Goal: Task Accomplishment & Management: Complete application form

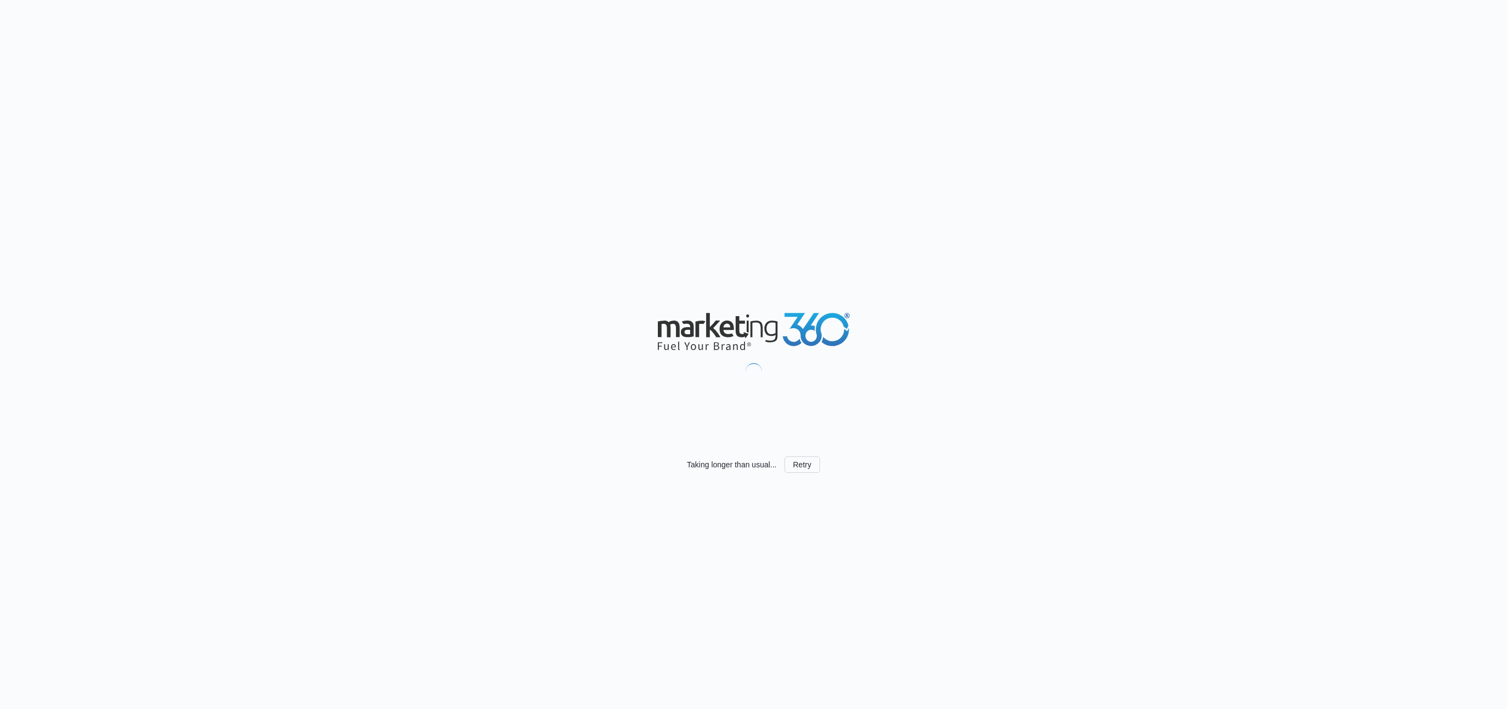
click at [1169, 133] on div "Taking longer than usual... Retry" at bounding box center [753, 354] width 1507 height 709
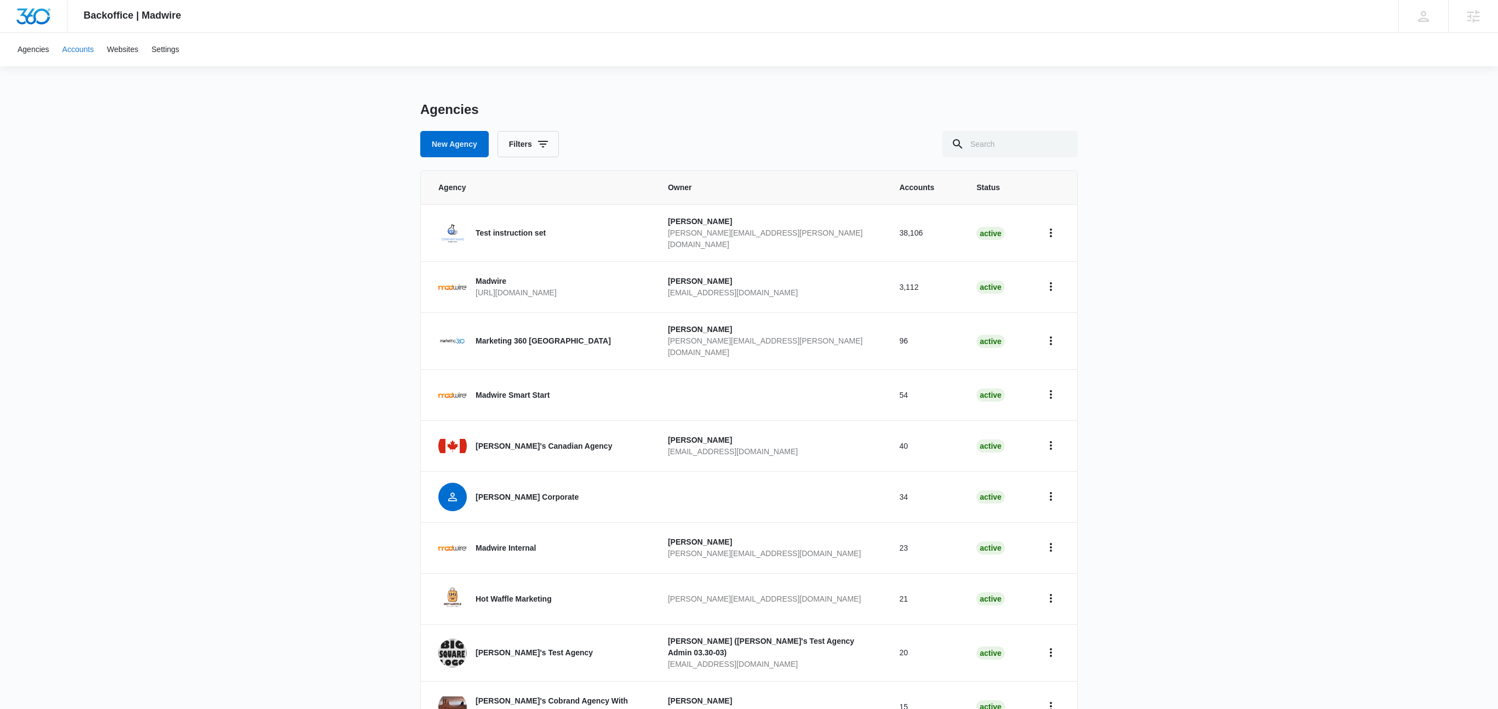
click at [73, 52] on link "Accounts" at bounding box center [78, 49] width 45 height 33
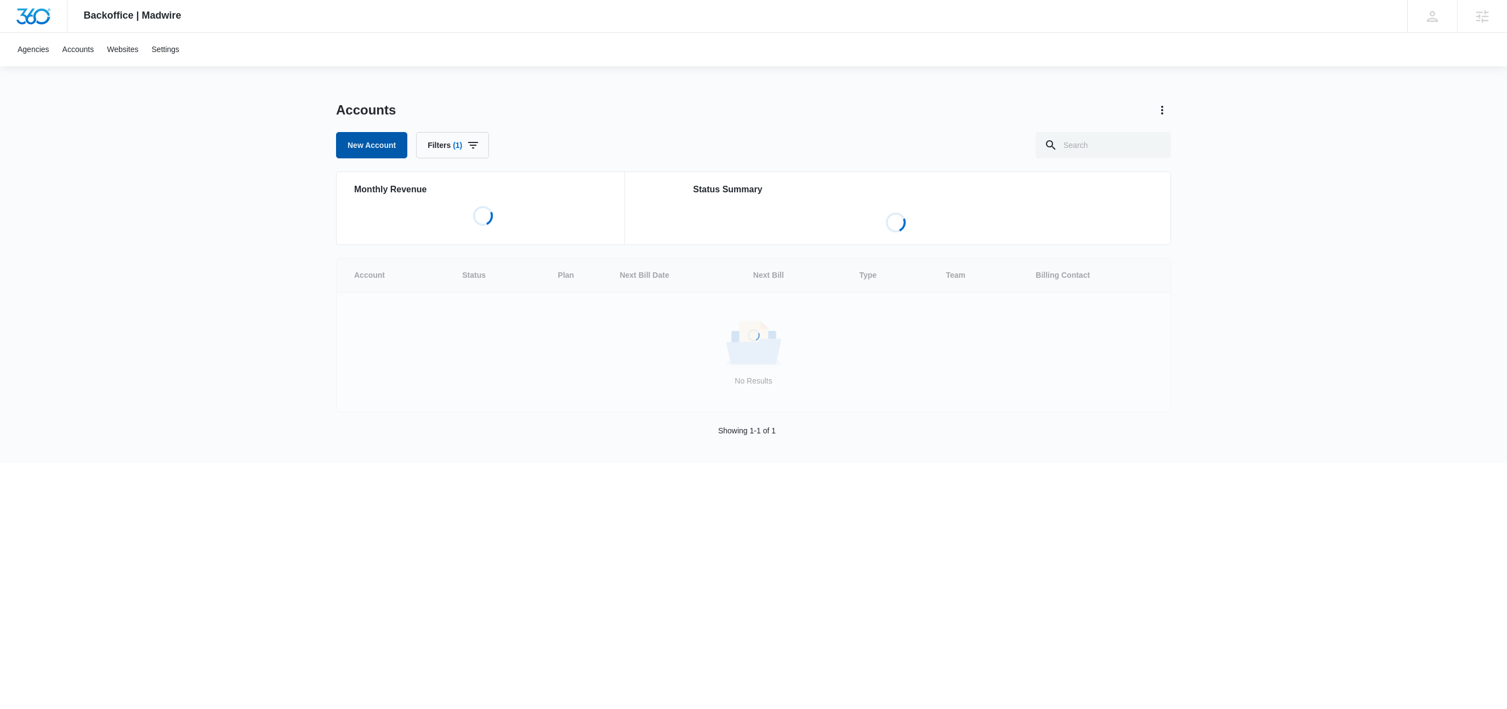
drag, startPoint x: 372, startPoint y: 146, endPoint x: 450, endPoint y: 148, distance: 78.9
click at [372, 146] on link "New Account" at bounding box center [371, 145] width 71 height 26
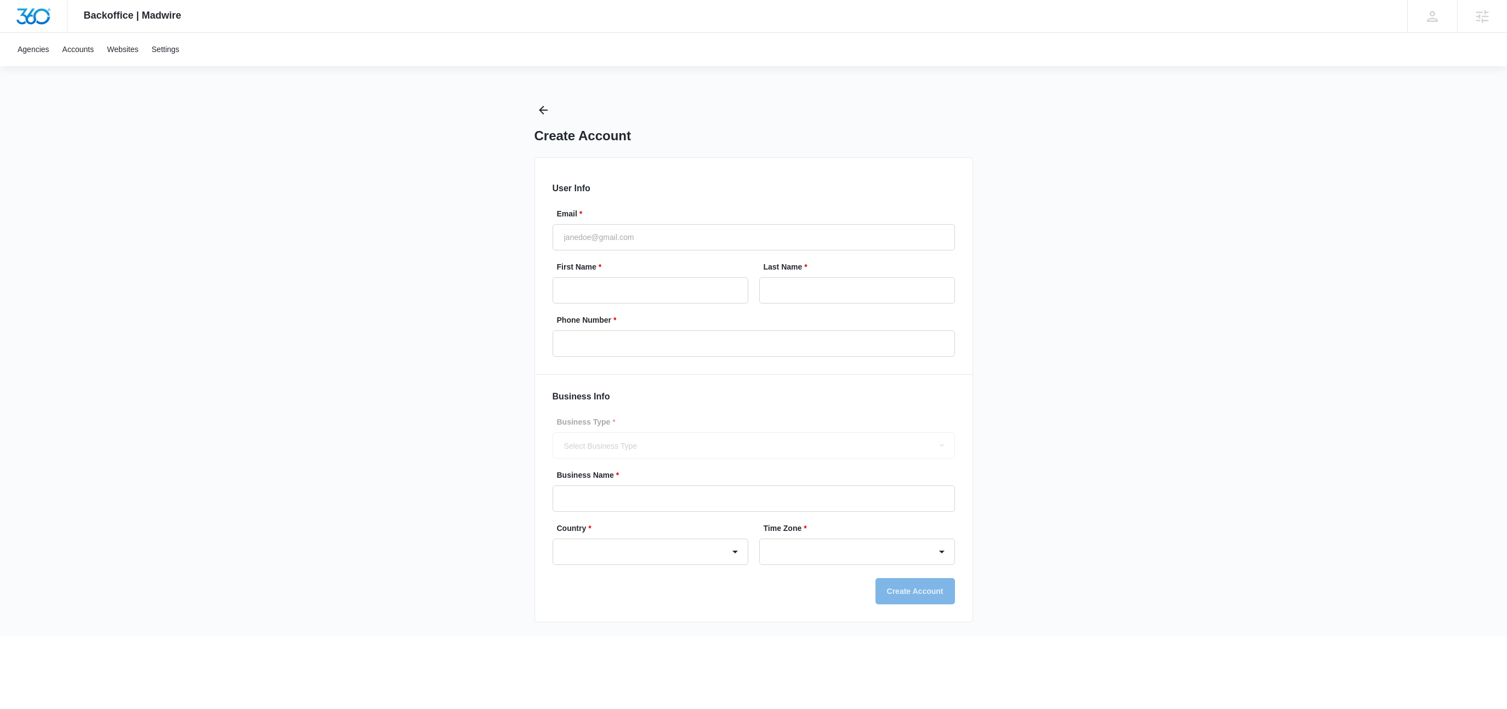
select select "America/[GEOGRAPHIC_DATA]"
select select "US"
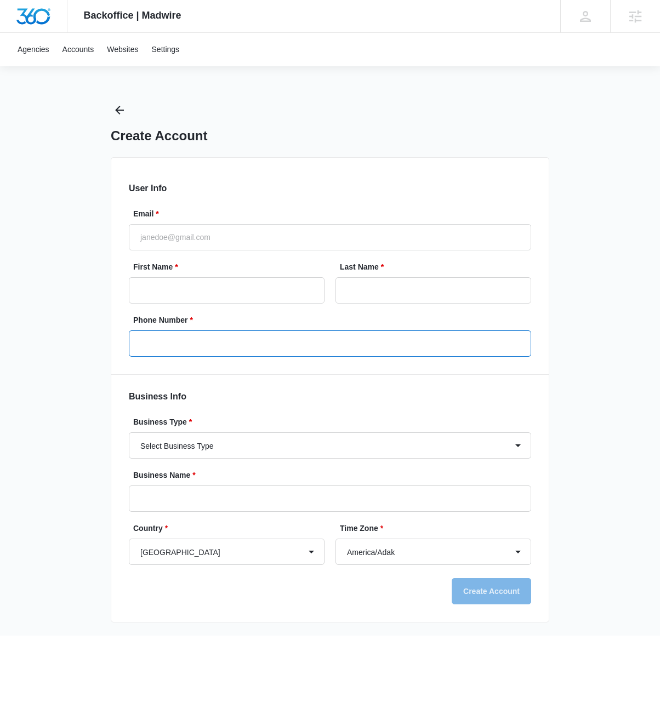
click at [187, 339] on input "Phone Number *" at bounding box center [330, 343] width 402 height 26
click at [183, 344] on input "Phone Number *" at bounding box center [330, 343] width 402 height 26
type input "[PHONE_NUMBER]"
drag, startPoint x: 222, startPoint y: 343, endPoint x: 230, endPoint y: 344, distance: 7.8
click at [226, 343] on input "[PHONE_NUMBER]" at bounding box center [330, 343] width 402 height 26
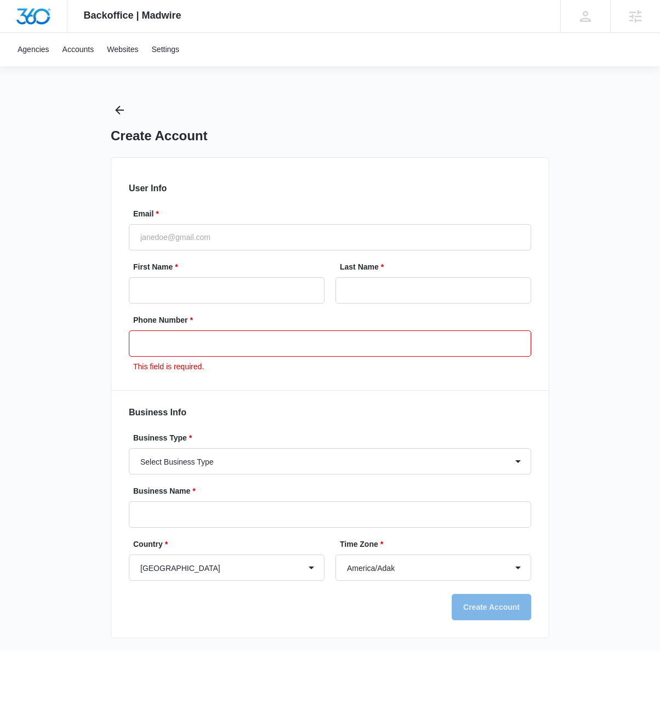
click at [230, 220] on div "Email *" at bounding box center [330, 229] width 402 height 42
drag, startPoint x: 224, startPoint y: 231, endPoint x: 249, endPoint y: 247, distance: 30.3
click at [224, 231] on input "Email *" at bounding box center [330, 237] width 402 height 26
drag, startPoint x: 146, startPoint y: 343, endPoint x: 338, endPoint y: 341, distance: 191.8
click at [147, 343] on input "Phone Number *" at bounding box center [330, 343] width 402 height 26
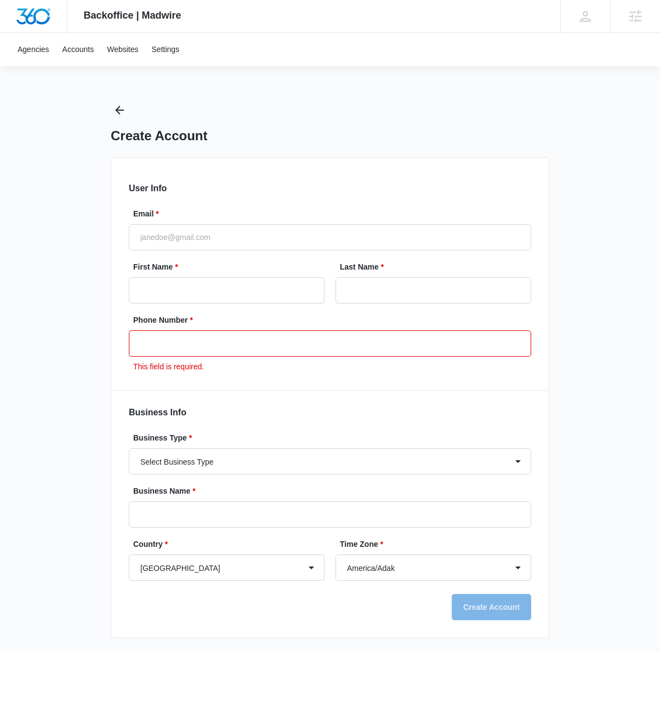
paste input "[PHONE_NUMBER]"
type input "[PHONE_NUMBER]"
drag, startPoint x: 289, startPoint y: 282, endPoint x: 197, endPoint y: 301, distance: 93.6
click at [281, 283] on input "First Name *" at bounding box center [227, 290] width 196 height 26
drag, startPoint x: 236, startPoint y: 339, endPoint x: 254, endPoint y: 348, distance: 20.1
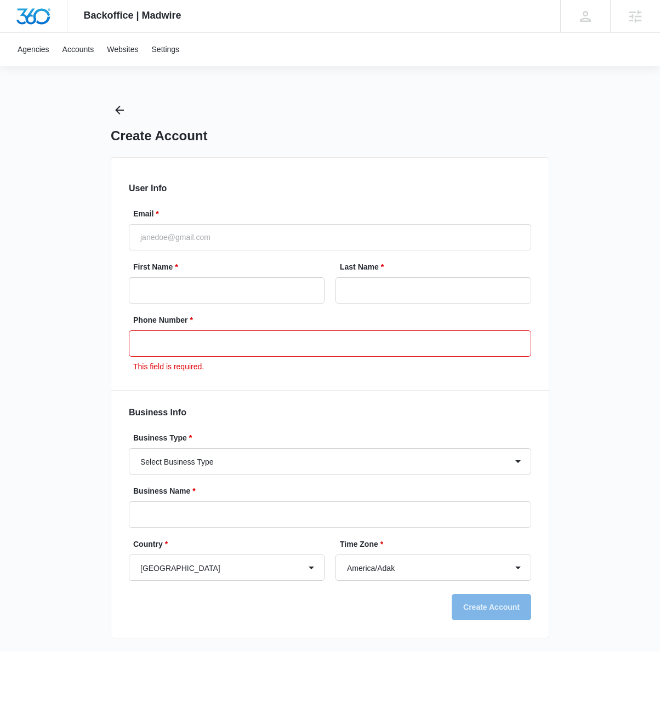
click at [236, 339] on input "Phone Number *" at bounding box center [330, 343] width 402 height 26
click at [281, 238] on input "Email *" at bounding box center [330, 237] width 402 height 26
click at [0, 652] on com-1password-button at bounding box center [0, 652] width 0 height 0
type input "[EMAIL_ADDRESS][DOMAIN_NAME]"
type input "[PERSON_NAME]"
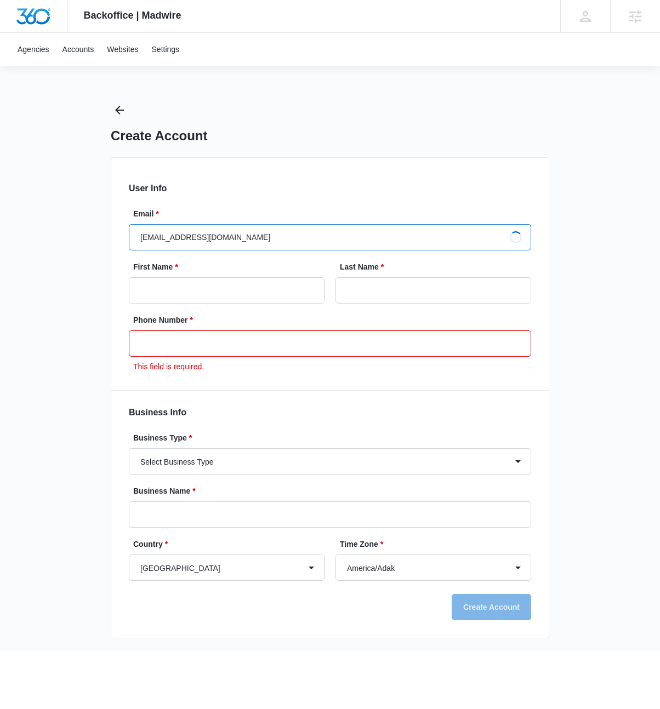
type input "Lifford"
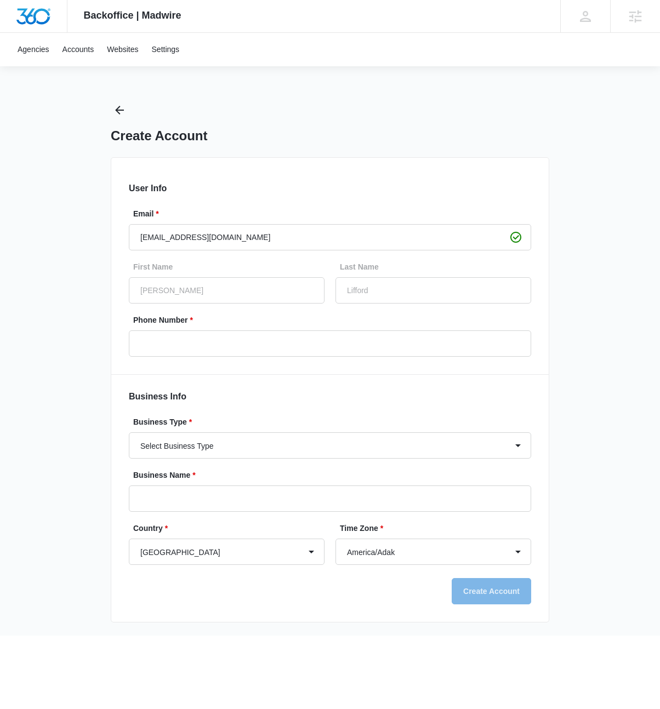
click at [374, 265] on label "Last Name" at bounding box center [438, 267] width 196 height 12
click at [374, 277] on input "Lifford" at bounding box center [433, 290] width 196 height 26
click at [407, 343] on input "Phone Number *" at bounding box center [330, 343] width 402 height 26
drag, startPoint x: 510, startPoint y: 266, endPoint x: 427, endPoint y: 296, distance: 87.4
click at [510, 266] on label "Last Name" at bounding box center [438, 267] width 196 height 12
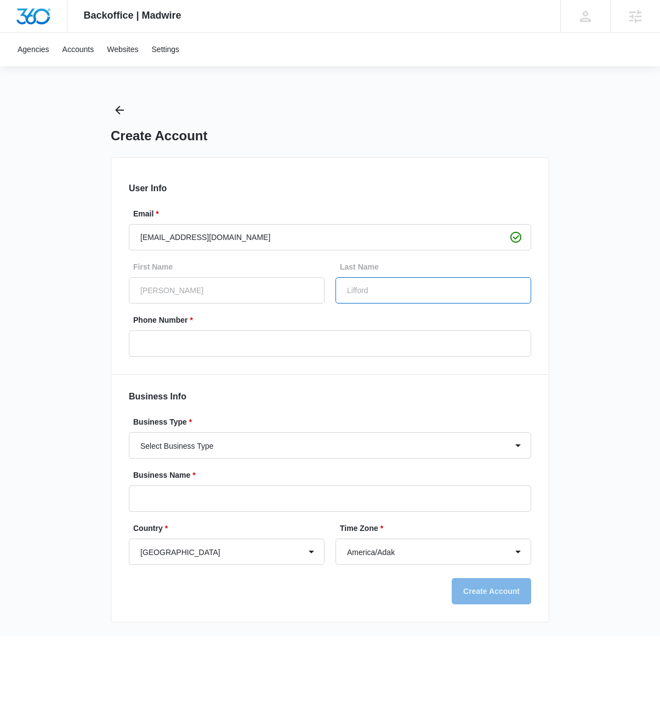
click at [510, 277] on input "Lifford" at bounding box center [433, 290] width 196 height 26
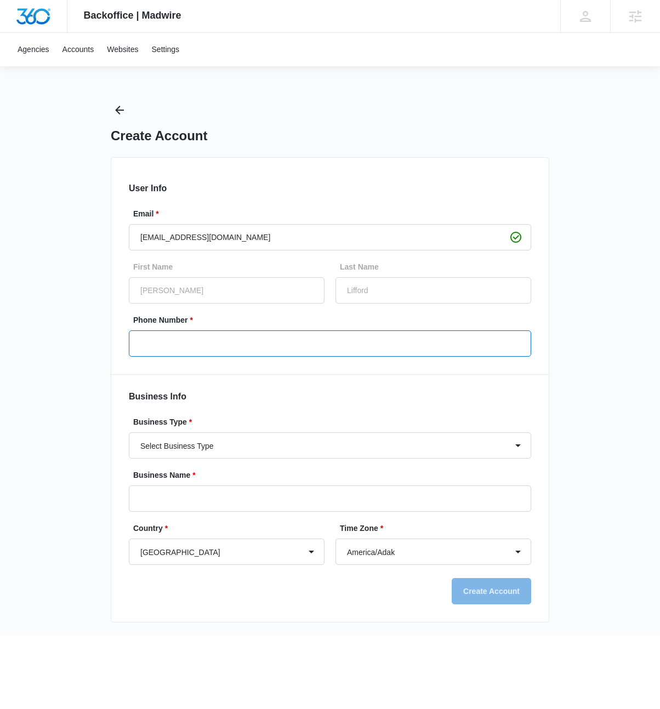
click at [343, 346] on input "Phone Number *" at bounding box center [330, 343] width 402 height 26
drag, startPoint x: 414, startPoint y: 323, endPoint x: 403, endPoint y: 324, distance: 10.5
click at [410, 324] on label "Phone Number *" at bounding box center [334, 321] width 402 height 12
click at [410, 330] on input "Phone Number *" at bounding box center [330, 343] width 402 height 26
paste input "[PHONE_NUMBER]"
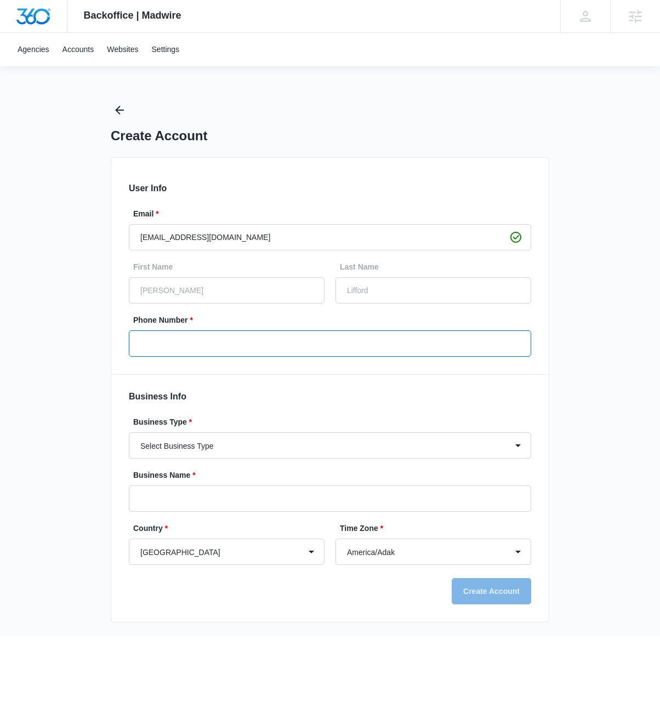
type input "[PHONE_NUMBER]"
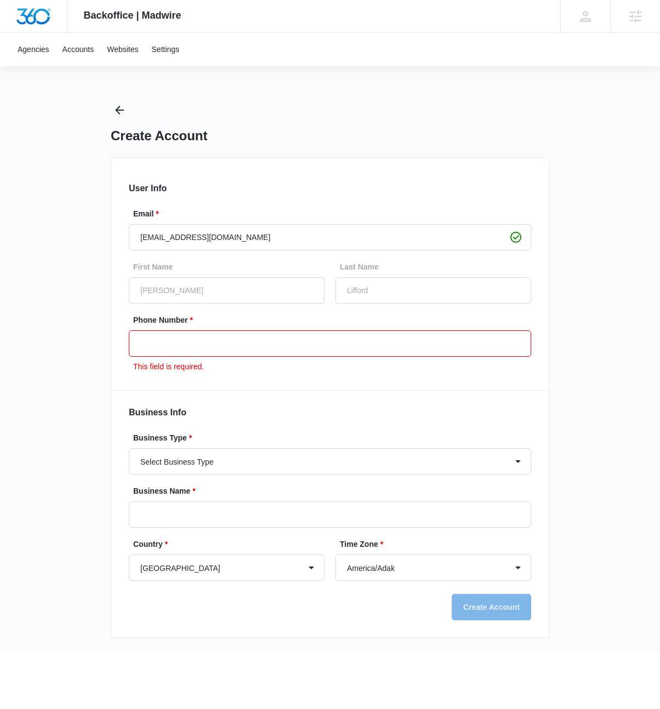
click at [183, 334] on input "Phone Number *" at bounding box center [330, 343] width 402 height 26
paste input "[PHONE_NUMBER]"
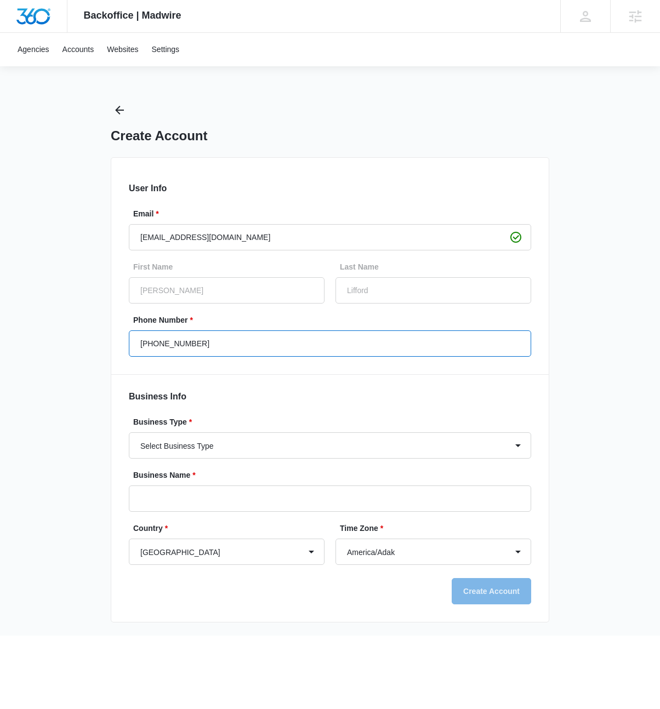
type input "[PHONE_NUMBER]"
drag, startPoint x: 248, startPoint y: 381, endPoint x: 243, endPoint y: 361, distance: 21.0
click at [248, 376] on form "User Info Email * [PERSON_NAME][EMAIL_ADDRESS][PERSON_NAME][DOMAIN_NAME] First …" at bounding box center [330, 393] width 402 height 423
click at [235, 343] on input "[PHONE_NUMBER]" at bounding box center [330, 343] width 402 height 26
drag, startPoint x: 293, startPoint y: 335, endPoint x: 286, endPoint y: 339, distance: 8.4
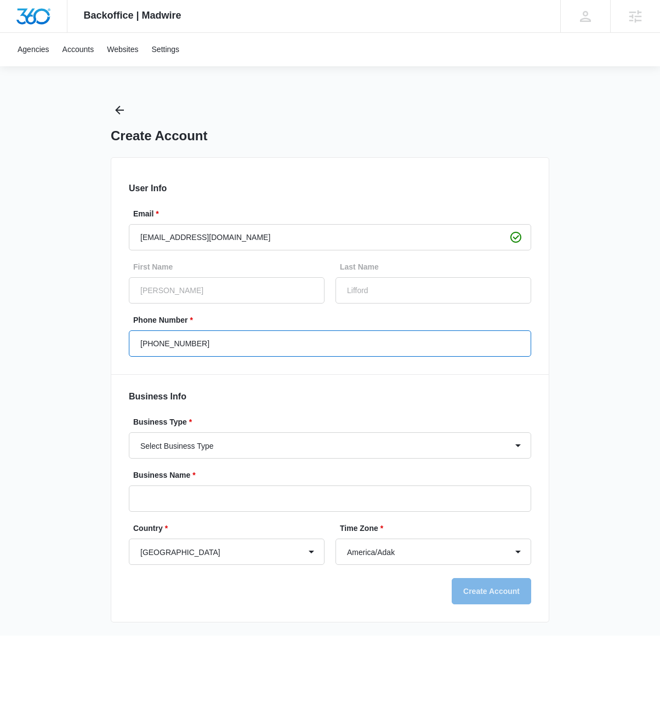
click at [290, 336] on input "[PHONE_NUMBER]" at bounding box center [330, 343] width 402 height 26
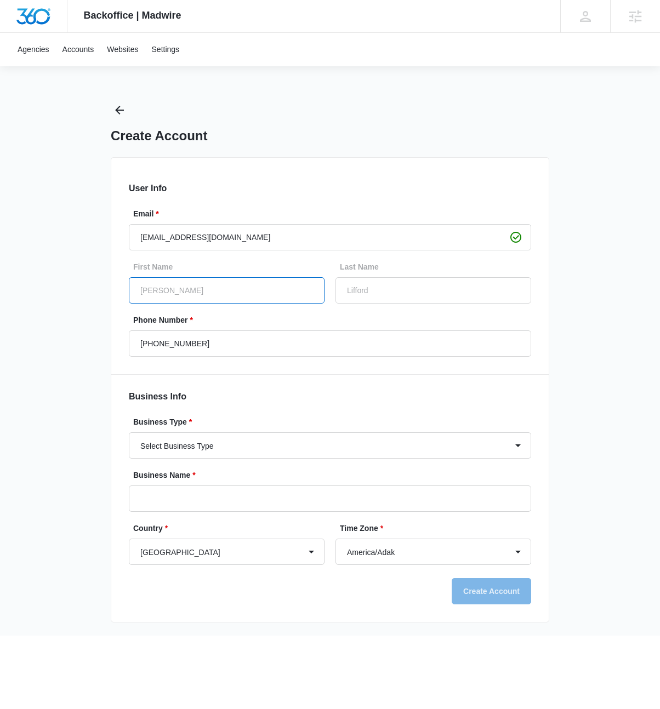
drag, startPoint x: 233, startPoint y: 293, endPoint x: 231, endPoint y: 299, distance: 6.1
click at [233, 293] on input "[PERSON_NAME]" at bounding box center [227, 290] width 196 height 26
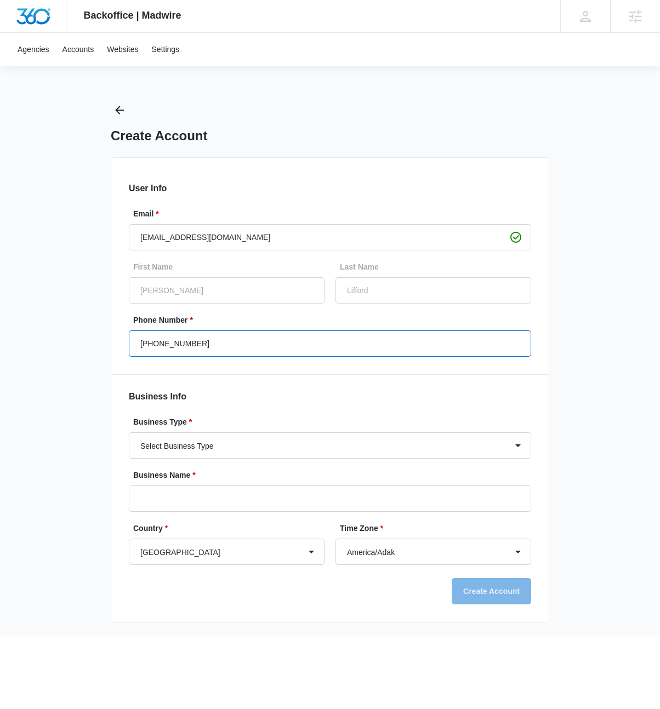
click at [230, 336] on input "[PHONE_NUMBER]" at bounding box center [330, 343] width 402 height 26
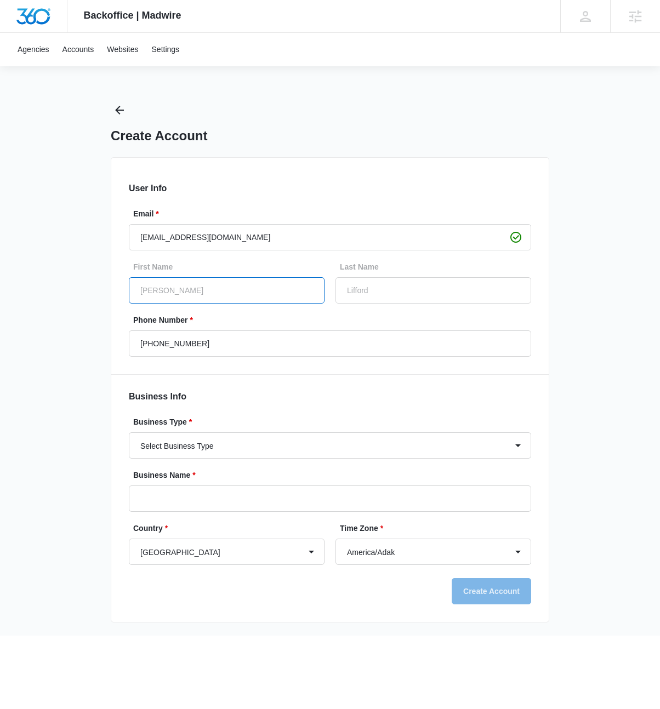
click at [255, 290] on input "[PERSON_NAME]" at bounding box center [227, 290] width 196 height 26
click at [246, 287] on input "[PERSON_NAME]" at bounding box center [227, 290] width 196 height 26
click at [254, 293] on input "[PERSON_NAME]" at bounding box center [227, 290] width 196 height 26
drag, startPoint x: 206, startPoint y: 297, endPoint x: 204, endPoint y: 287, distance: 10.0
click at [206, 297] on input "[PERSON_NAME]" at bounding box center [227, 290] width 196 height 26
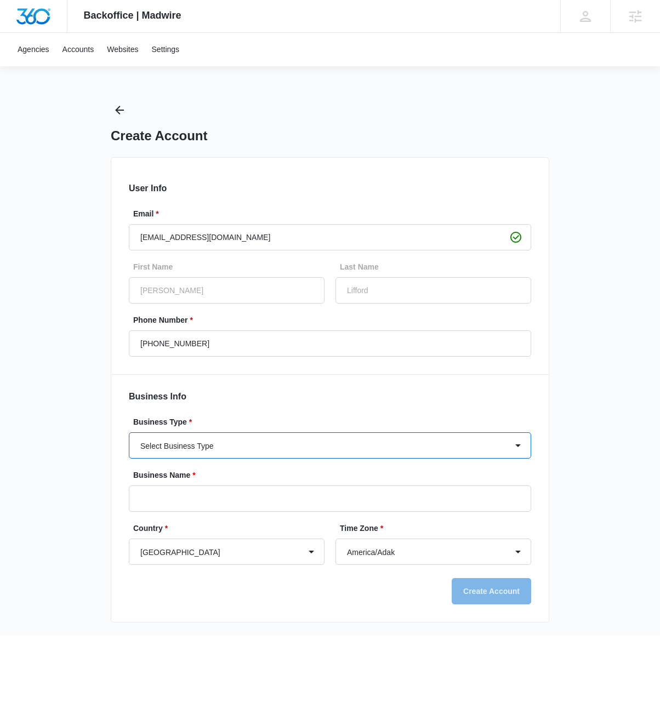
click at [190, 448] on select "Select Business Type Accounting / CPA Accounting/CPA Ashley Furniture Smart Sta…" at bounding box center [330, 445] width 402 height 26
select select "49"
click at [129, 432] on select "Select Business Type Accounting / CPA Accounting/CPA Ashley Furniture Smart Sta…" at bounding box center [330, 445] width 402 height 26
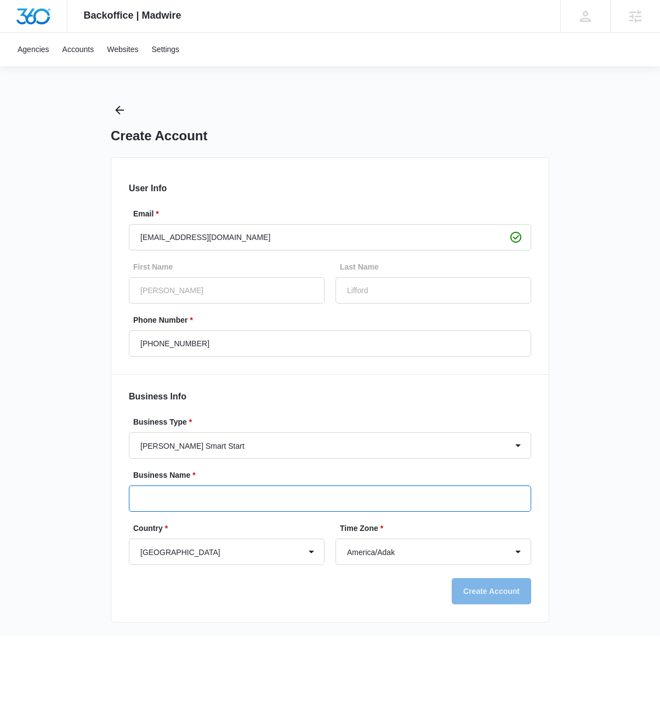
click at [175, 497] on input "Business Name *" at bounding box center [330, 499] width 402 height 26
type input "asdfadsfasdfasdfasdf"
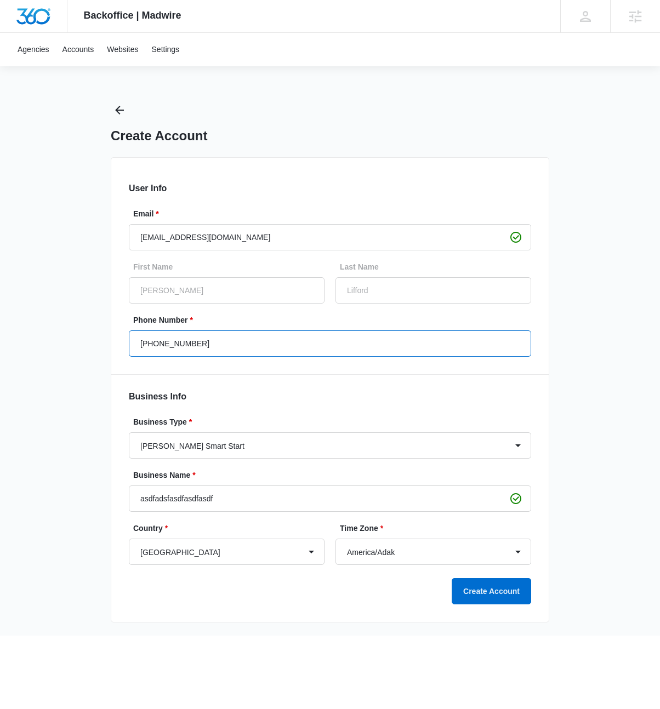
click at [209, 336] on input "[PHONE_NUMBER]" at bounding box center [330, 343] width 402 height 26
drag, startPoint x: 247, startPoint y: 426, endPoint x: 273, endPoint y: 378, distance: 54.5
click at [249, 420] on label "Business Type *" at bounding box center [334, 423] width 402 height 12
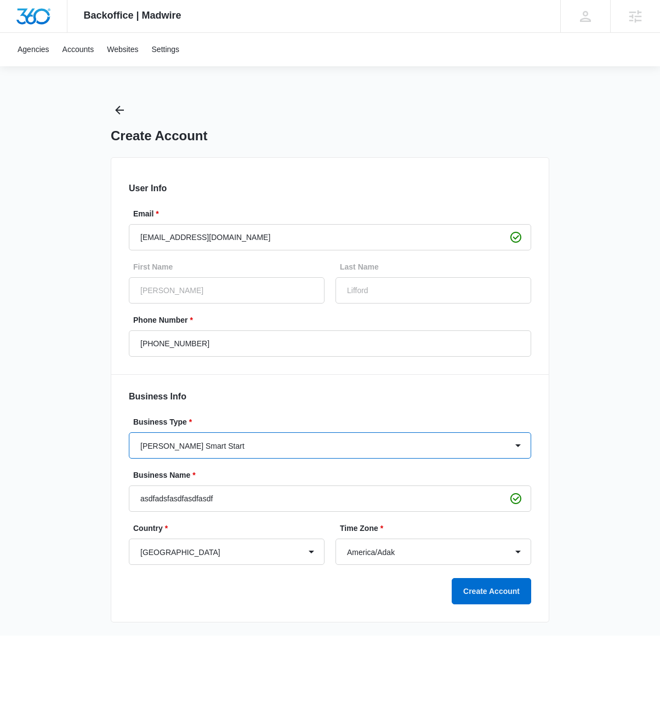
click at [249, 432] on select "Select Business Type Accounting / CPA Accounting/CPA Ashley Furniture Smart Sta…" at bounding box center [330, 445] width 402 height 26
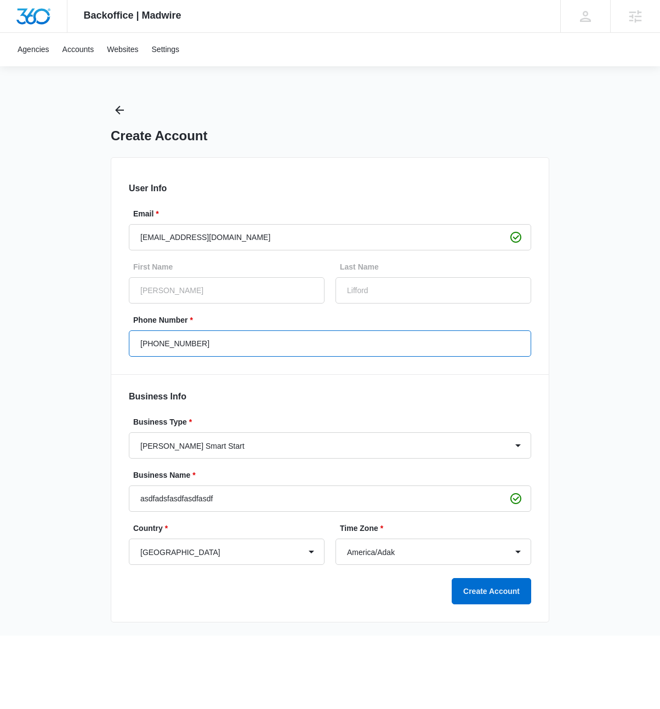
click at [264, 351] on input "[PHONE_NUMBER]" at bounding box center [330, 343] width 402 height 26
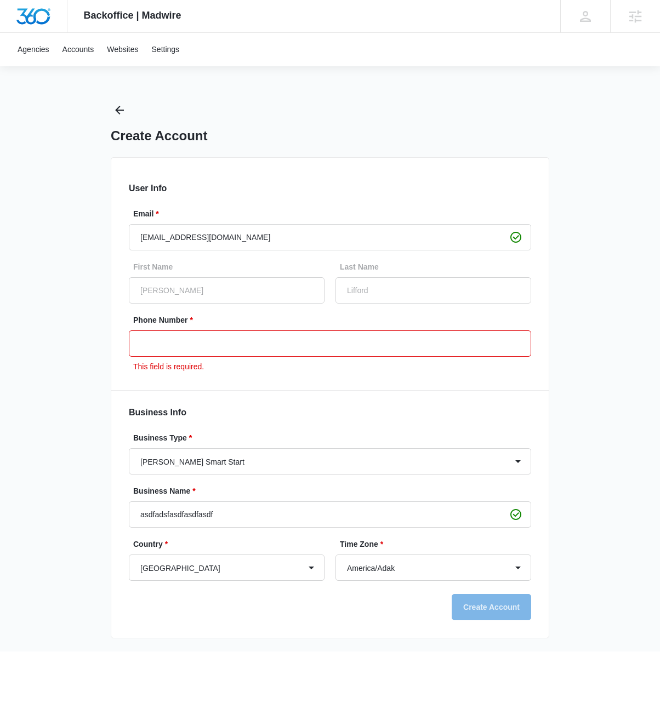
click at [516, 239] on icon at bounding box center [515, 237] width 13 height 13
drag, startPoint x: 326, startPoint y: 372, endPoint x: 341, endPoint y: 356, distance: 22.5
click at [327, 368] on p "This field is required." at bounding box center [332, 367] width 398 height 12
drag, startPoint x: 420, startPoint y: 336, endPoint x: 534, endPoint y: 424, distance: 143.8
click at [419, 340] on input "Phone Number *" at bounding box center [330, 343] width 402 height 26
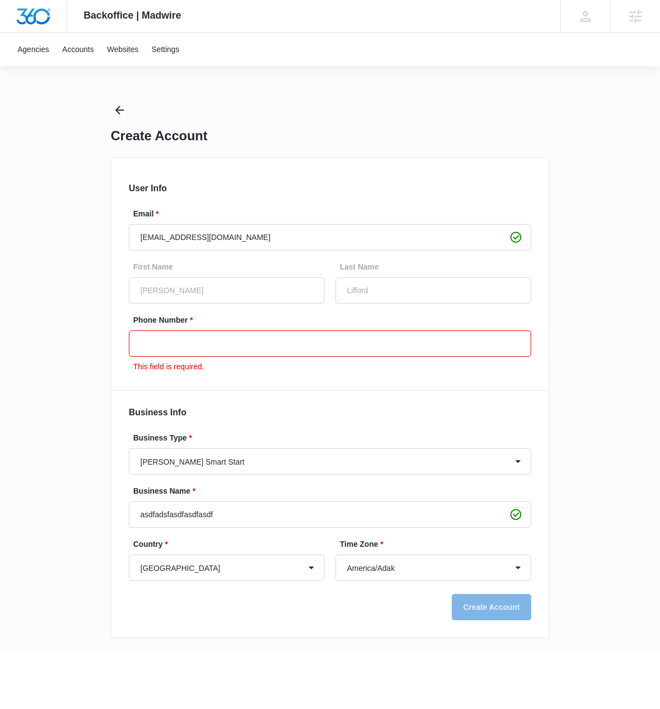
click at [618, 419] on div "Backoffice | Madwire Apps Settings [PERSON_NAME] [PERSON_NAME][EMAIL_ADDRESS][D…" at bounding box center [330, 326] width 660 height 652
